Goal: Task Accomplishment & Management: Use online tool/utility

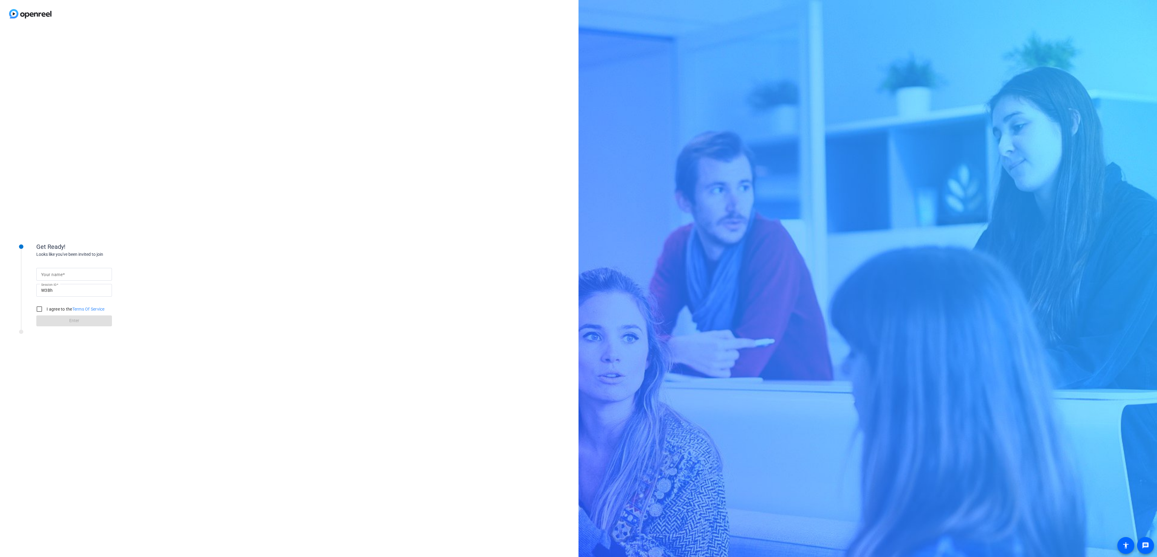
click at [103, 274] on input "Your name" at bounding box center [74, 274] width 66 height 7
type input "abby"
click at [38, 309] on input "I agree to the Terms Of Service" at bounding box center [39, 309] width 12 height 12
checkbox input "true"
click at [73, 323] on span "Enter" at bounding box center [74, 320] width 10 height 6
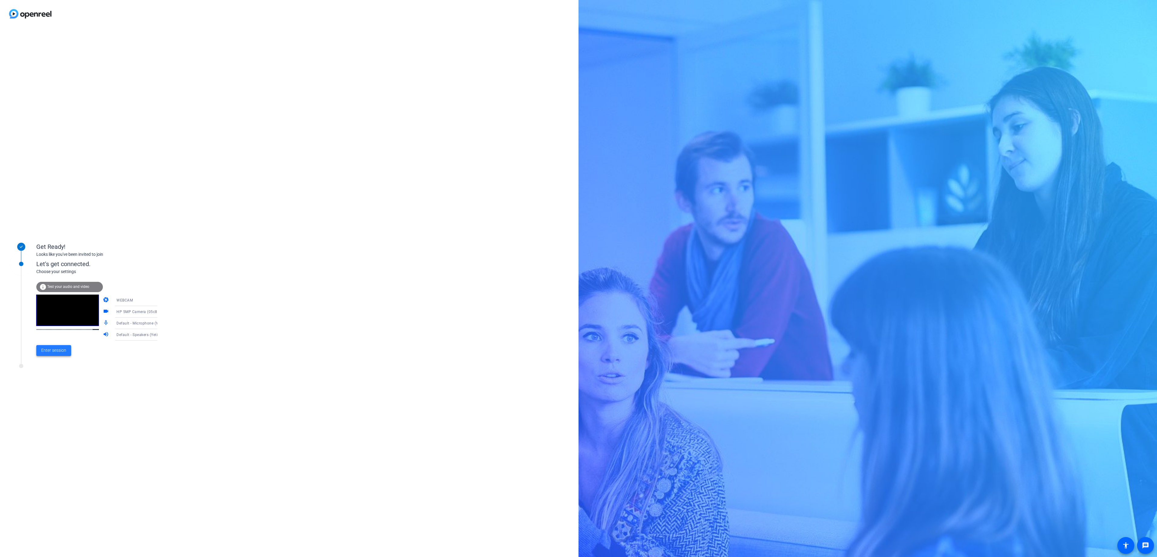
click at [58, 350] on span "Enter session" at bounding box center [53, 350] width 25 height 6
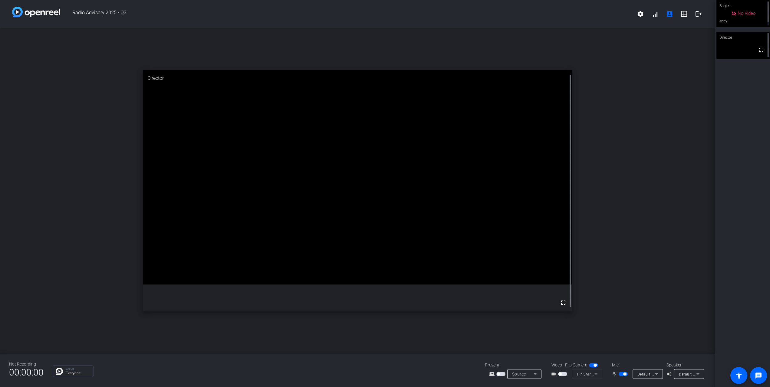
click at [562, 373] on span "button" at bounding box center [562, 374] width 9 height 4
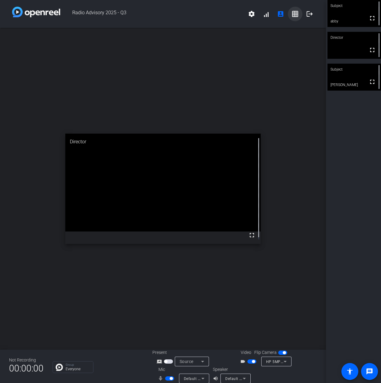
click at [294, 15] on span at bounding box center [295, 14] width 15 height 15
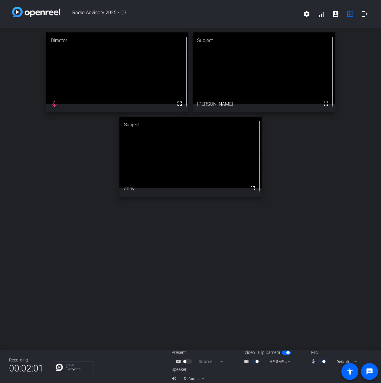
click at [127, 263] on div "Director fullscreen mic_none Subject fullscreen [PERSON_NAME] Subject fullscree…" at bounding box center [190, 188] width 381 height 321
click at [38, 163] on div "Director fullscreen mic_none Subject fullscreen [PERSON_NAME] Subject fullscree…" at bounding box center [190, 114] width 381 height 173
